Goal: Communication & Community: Ask a question

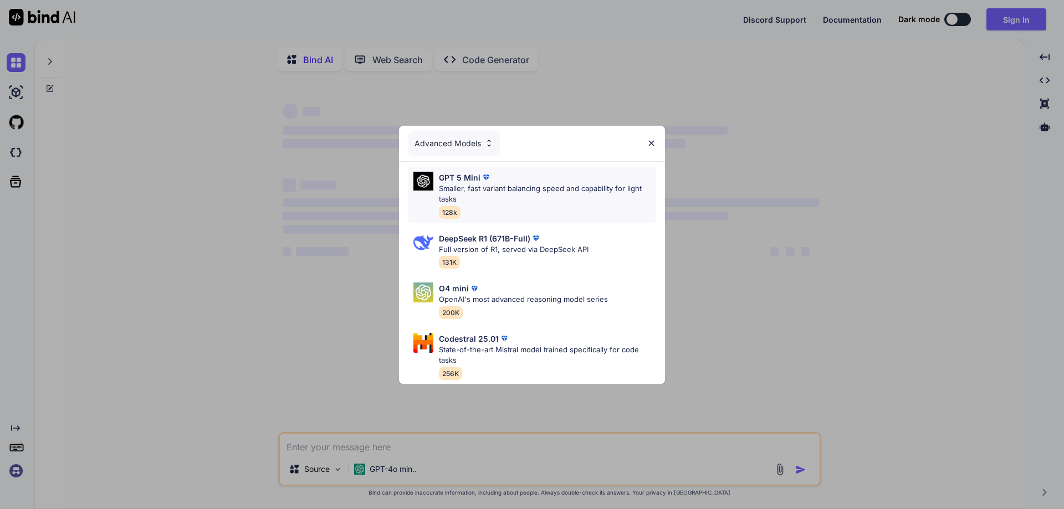
click at [509, 175] on div "GPT 5 Mini" at bounding box center [547, 178] width 217 height 12
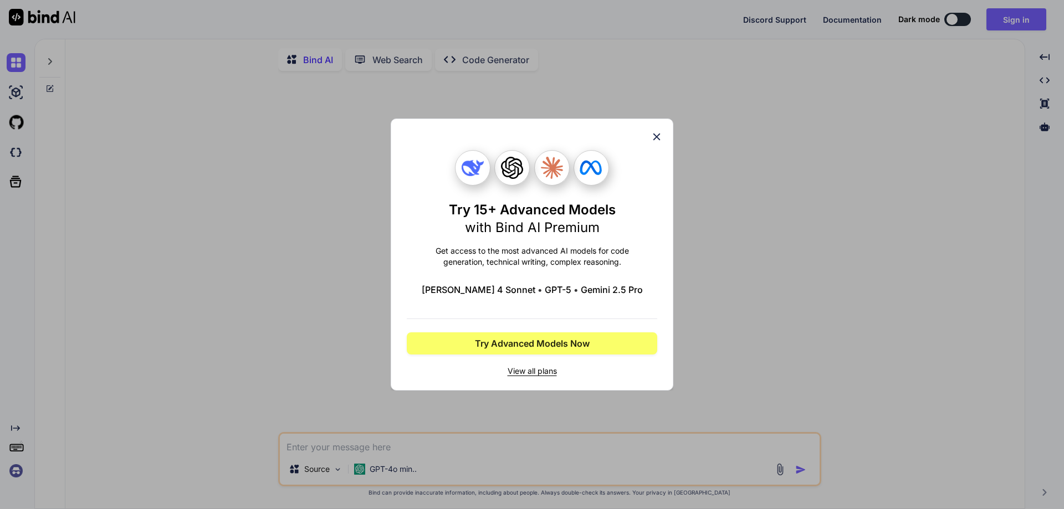
click at [656, 140] on icon at bounding box center [657, 137] width 12 height 12
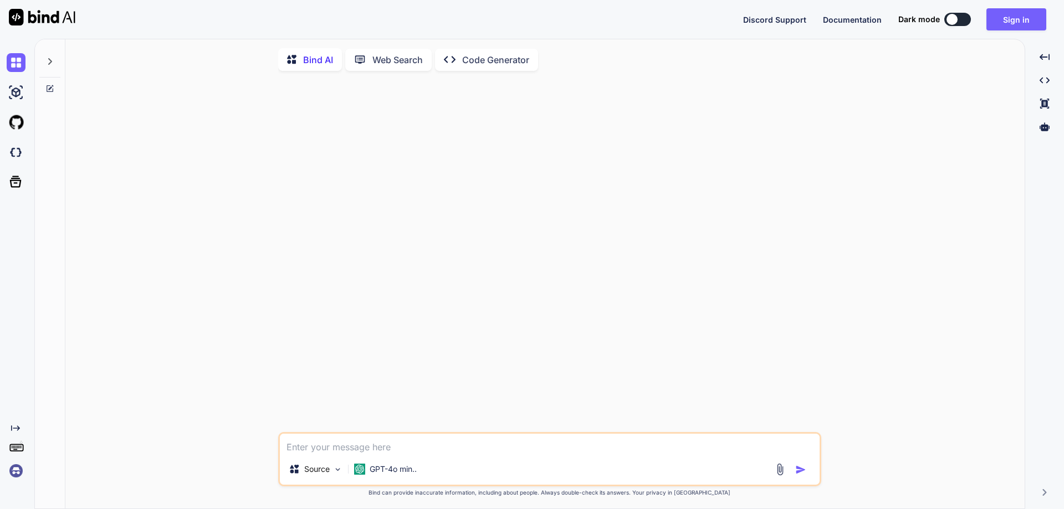
click at [959, 21] on button at bounding box center [957, 19] width 27 height 13
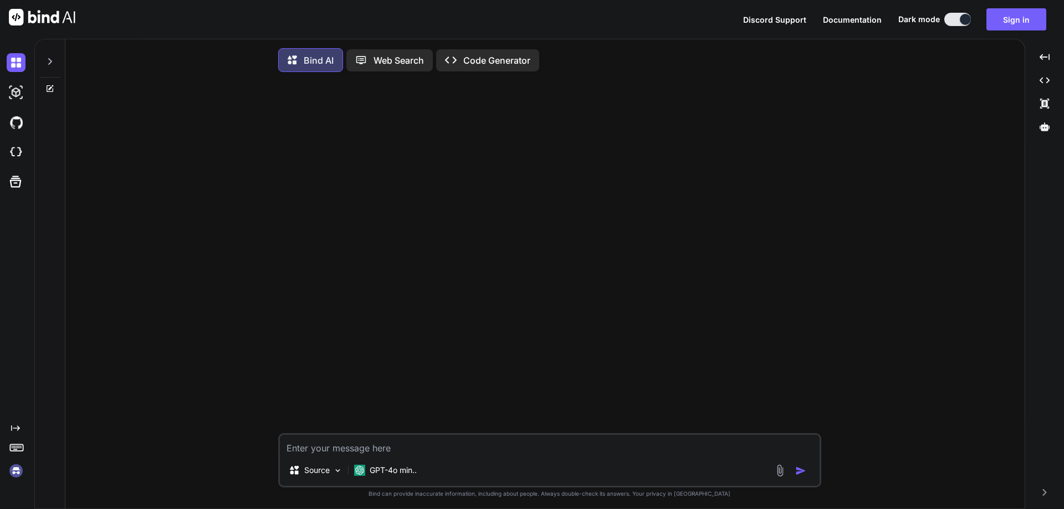
click at [315, 57] on p "Bind AI" at bounding box center [319, 60] width 30 height 13
type textarea "x"
click at [1035, 17] on button "Sign in" at bounding box center [1016, 19] width 60 height 22
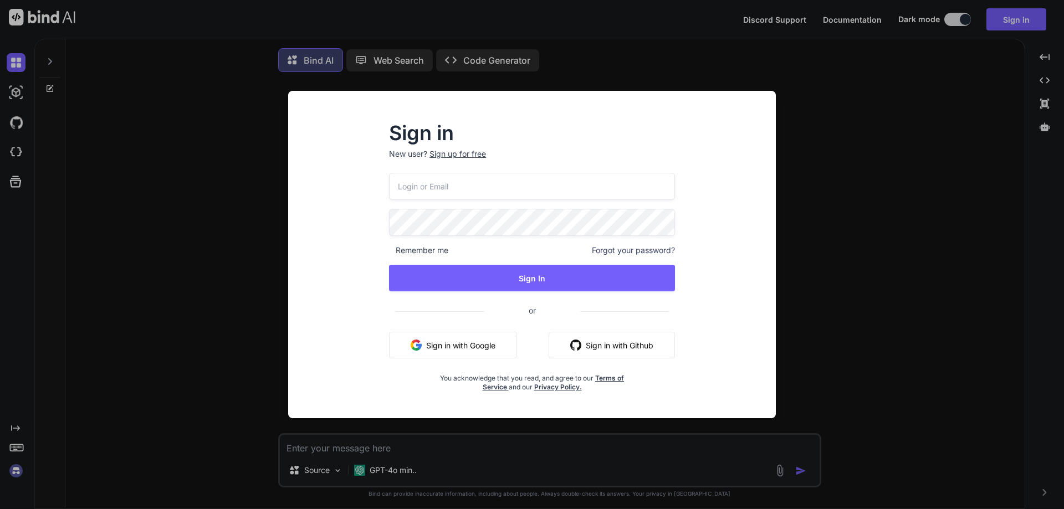
click at [435, 342] on button "Sign in with Google" at bounding box center [453, 345] width 128 height 27
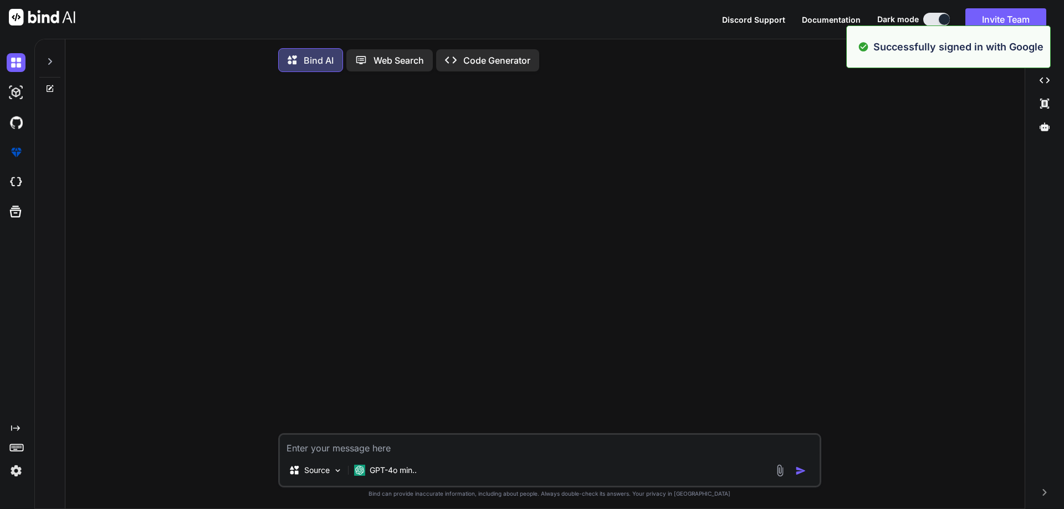
click at [477, 183] on div at bounding box center [550, 257] width 541 height 352
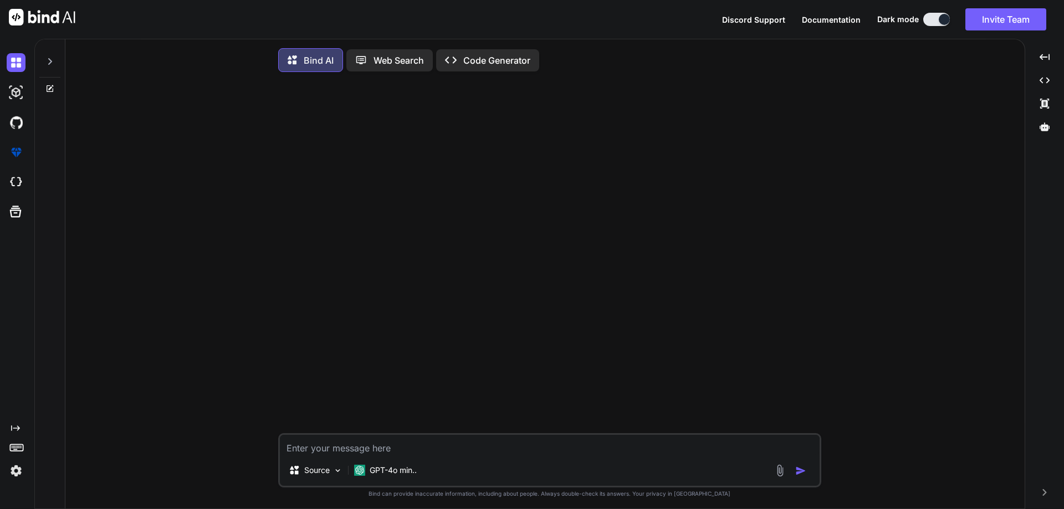
click at [342, 453] on textarea at bounding box center [550, 445] width 540 height 20
click at [395, 476] on p "GPT-4o min.." at bounding box center [393, 470] width 47 height 11
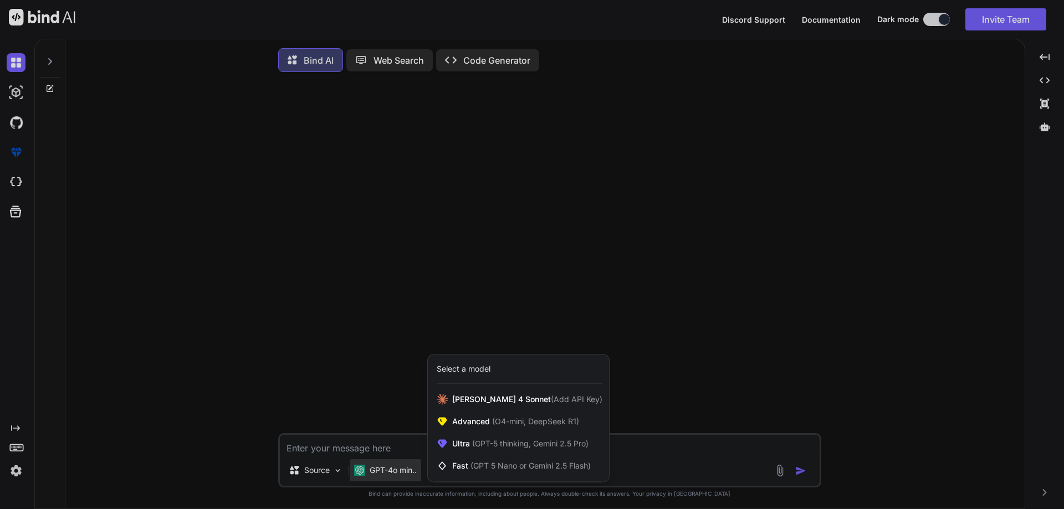
click at [395, 477] on div at bounding box center [532, 254] width 1064 height 509
